Goal: Find specific page/section: Find specific page/section

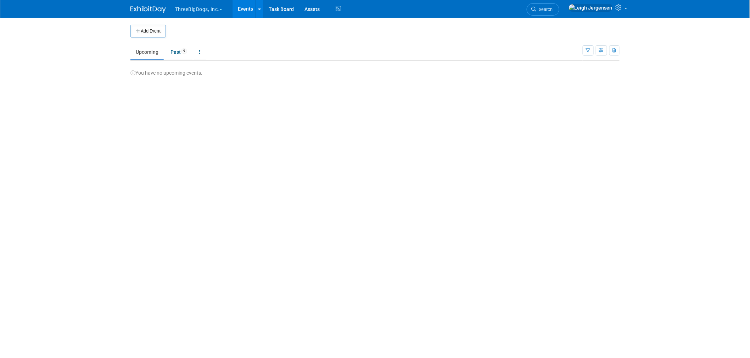
click at [189, 9] on button "ThreeBigDogs, Inc." at bounding box center [202, 8] width 57 height 16
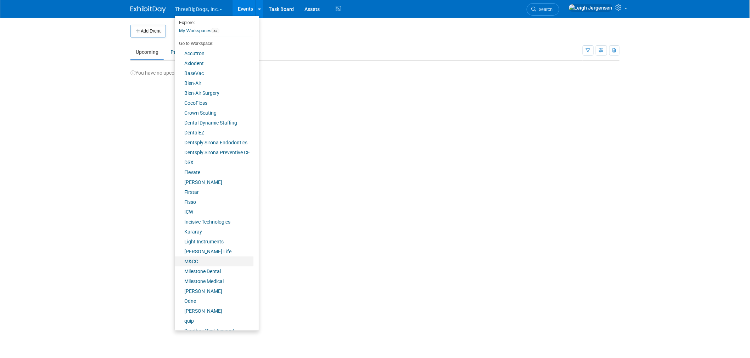
scroll to position [37, 0]
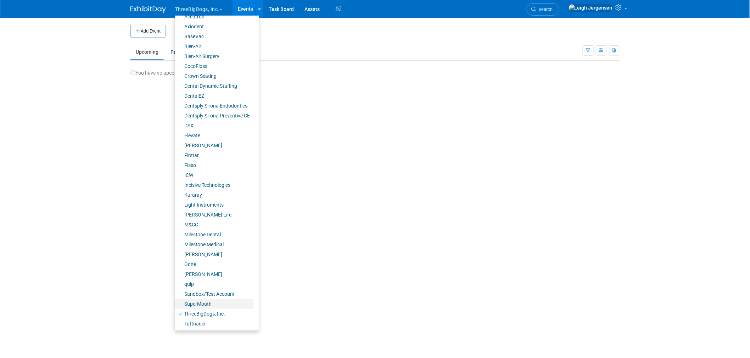
click at [205, 300] on link "SuperMouth" at bounding box center [214, 304] width 79 height 10
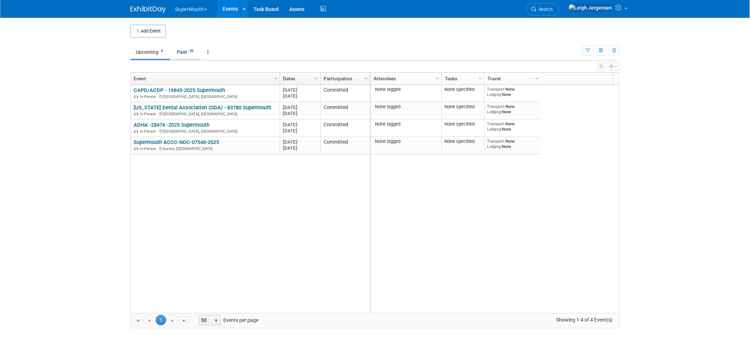
click at [182, 50] on link "Past 39" at bounding box center [185, 51] width 29 height 13
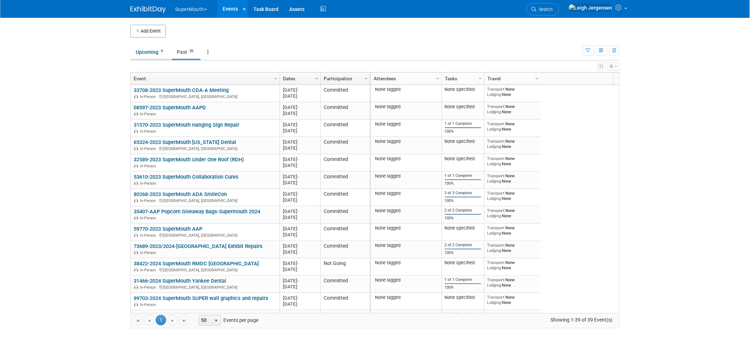
click at [144, 51] on link "Upcoming 4" at bounding box center [150, 51] width 40 height 13
